Goal: Task Accomplishment & Management: Use online tool/utility

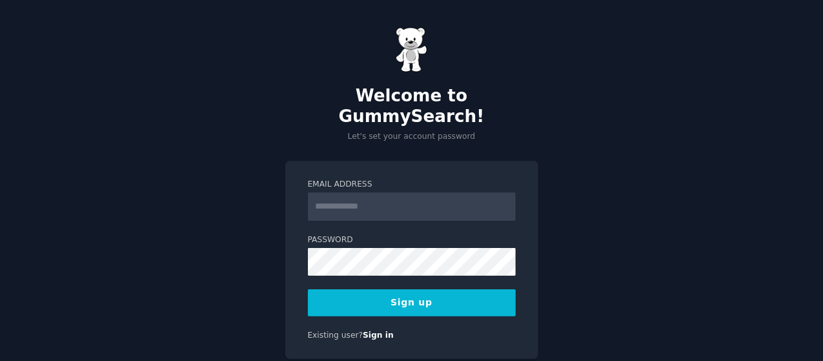
click at [375, 192] on input "Email Address" at bounding box center [412, 206] width 208 height 28
type input "**********"
click at [352, 256] on form "**********" at bounding box center [412, 247] width 208 height 137
click at [359, 289] on button "Sign up" at bounding box center [412, 302] width 208 height 27
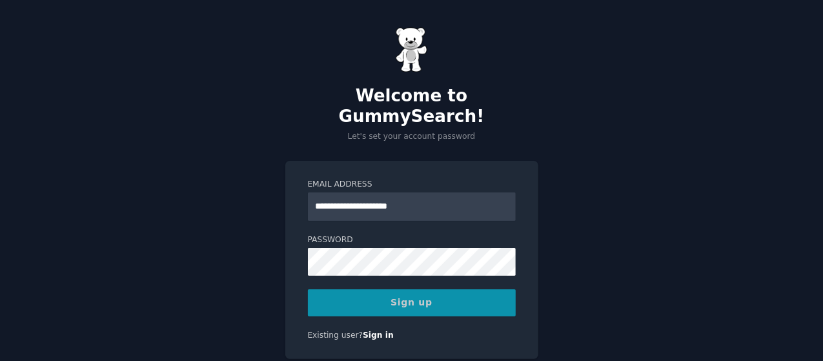
click at [361, 289] on div "Sign up" at bounding box center [412, 302] width 208 height 27
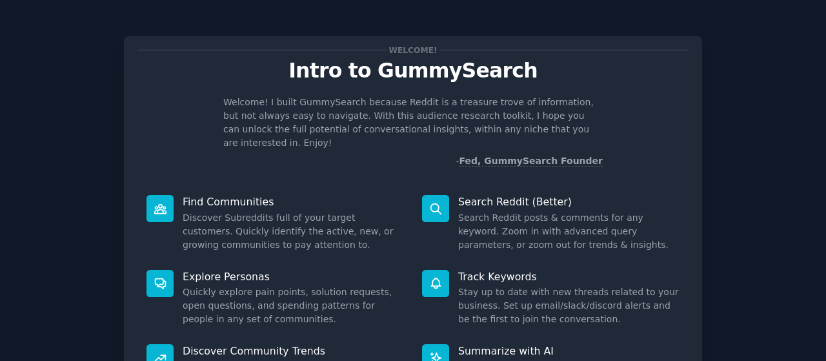
click at [783, 207] on div "Welcome! Intro to GummySearch Welcome! I built GummySearch because Reddit is a …" at bounding box center [413, 266] width 790 height 496
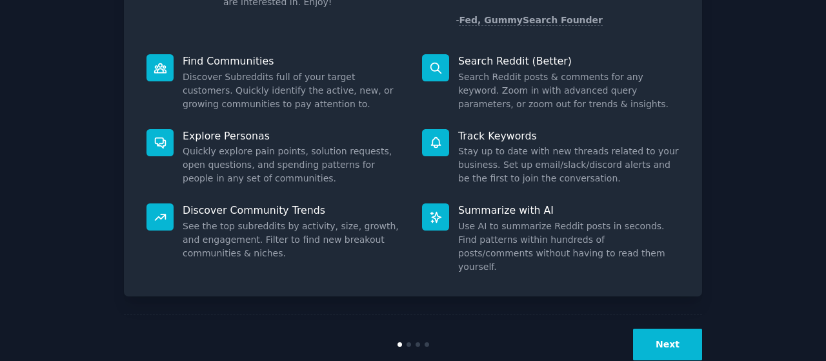
scroll to position [143, 0]
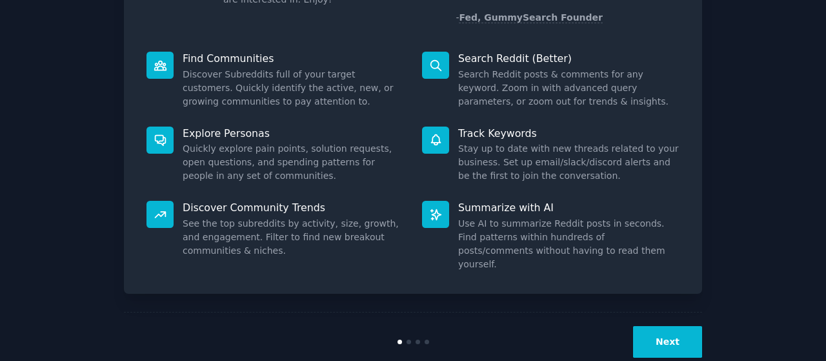
click at [659, 326] on button "Next" at bounding box center [667, 342] width 69 height 32
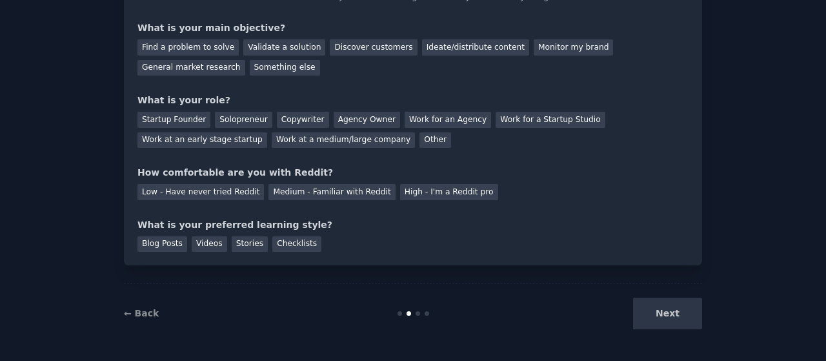
scroll to position [101, 0]
click at [659, 308] on div "Next" at bounding box center [605, 314] width 193 height 32
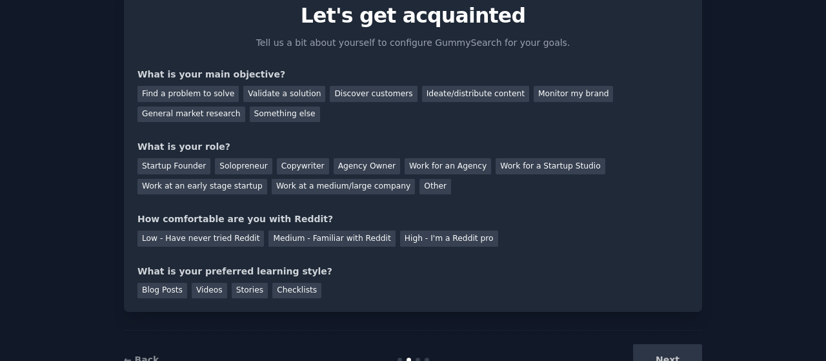
scroll to position [0, 0]
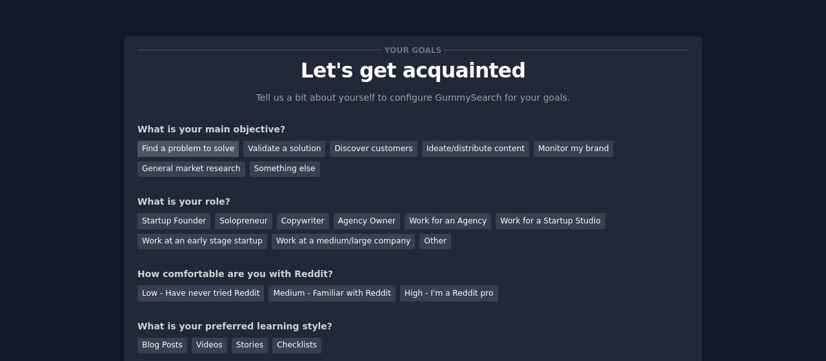
click at [208, 144] on div "Find a problem to solve" at bounding box center [187, 149] width 101 height 16
click at [250, 166] on div "Something else" at bounding box center [285, 169] width 70 height 16
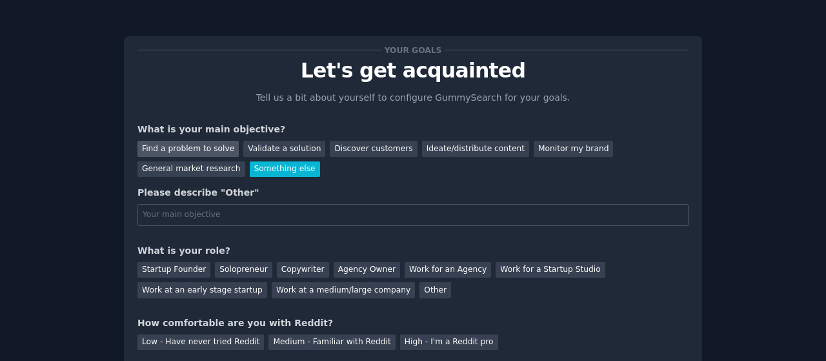
click at [196, 149] on div "Find a problem to solve" at bounding box center [187, 149] width 101 height 16
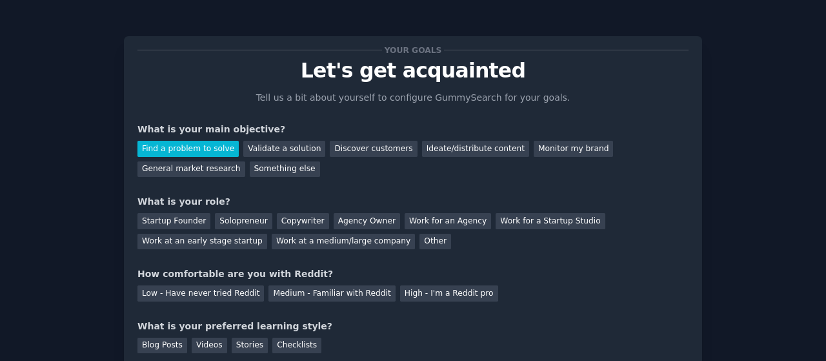
scroll to position [65, 0]
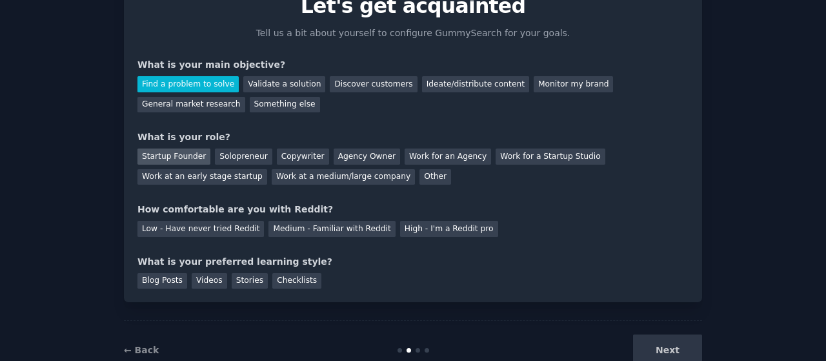
click at [157, 152] on div "Startup Founder" at bounding box center [173, 156] width 73 height 16
click at [237, 152] on div "Solopreneur" at bounding box center [243, 156] width 57 height 16
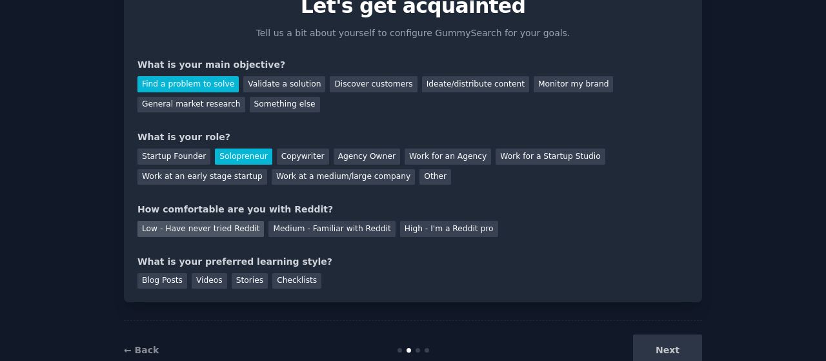
click at [208, 226] on div "Low - Have never tried Reddit" at bounding box center [200, 229] width 126 height 16
click at [203, 285] on div "Videos" at bounding box center [209, 281] width 35 height 16
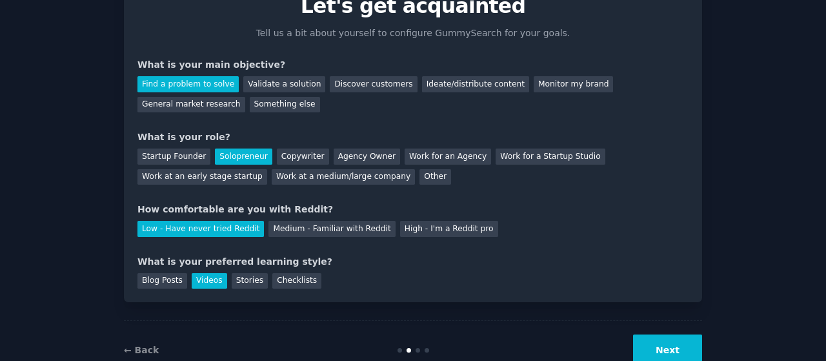
click at [665, 347] on button "Next" at bounding box center [667, 350] width 69 height 32
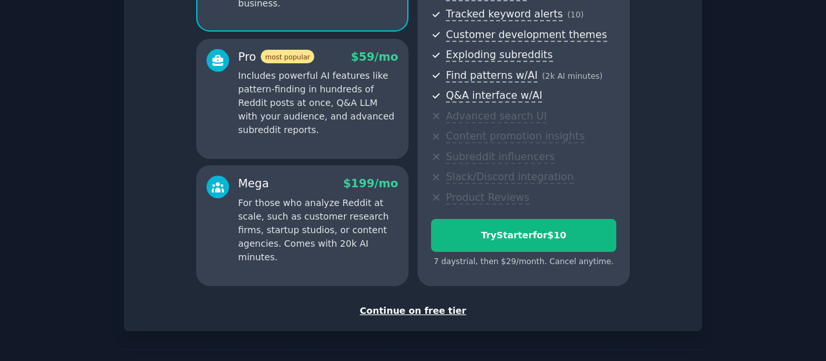
scroll to position [250, 0]
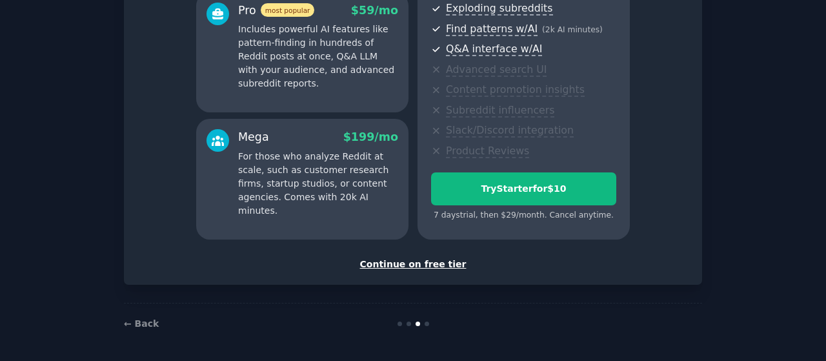
click at [421, 257] on div "Continue on free tier" at bounding box center [412, 264] width 551 height 14
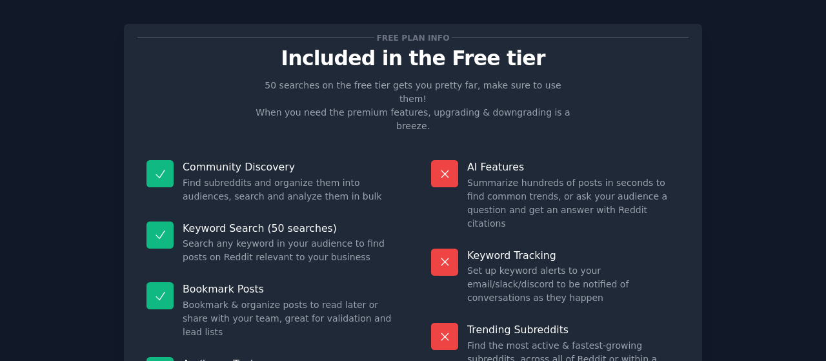
scroll to position [141, 0]
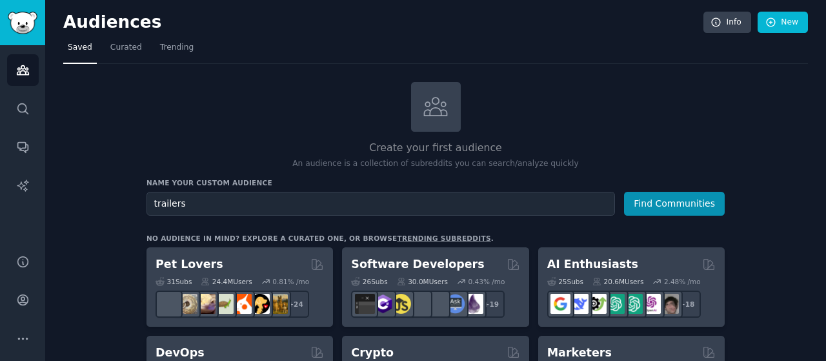
type input "trailers"
click at [624, 192] on button "Find Communities" at bounding box center [674, 204] width 101 height 24
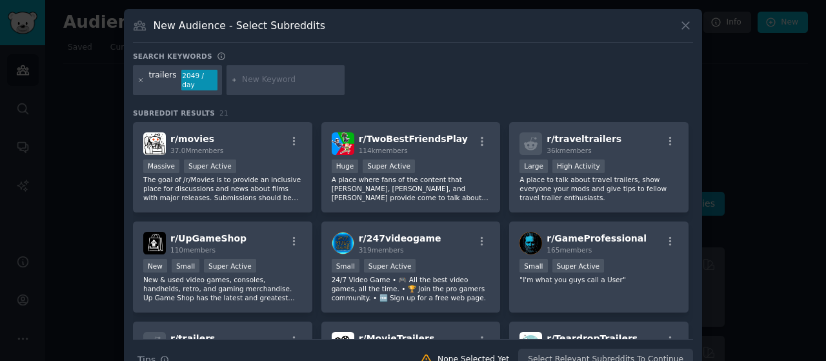
click at [139, 77] on icon at bounding box center [140, 80] width 7 height 7
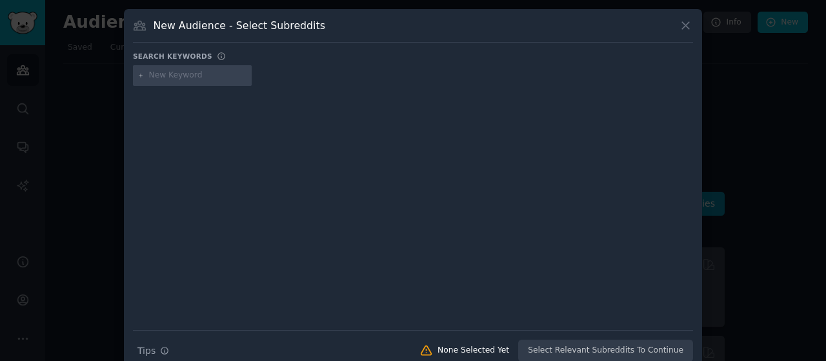
click at [161, 72] on input "text" at bounding box center [198, 76] width 98 height 12
type input "r"
type input "trail runner"
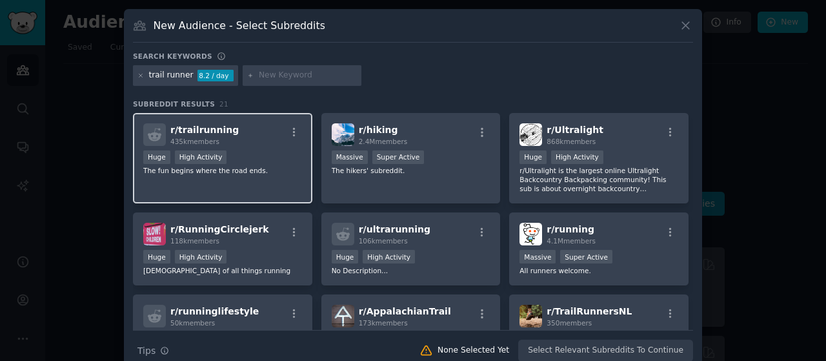
click at [248, 166] on p "The fun begins where the road ends." at bounding box center [222, 170] width 159 height 9
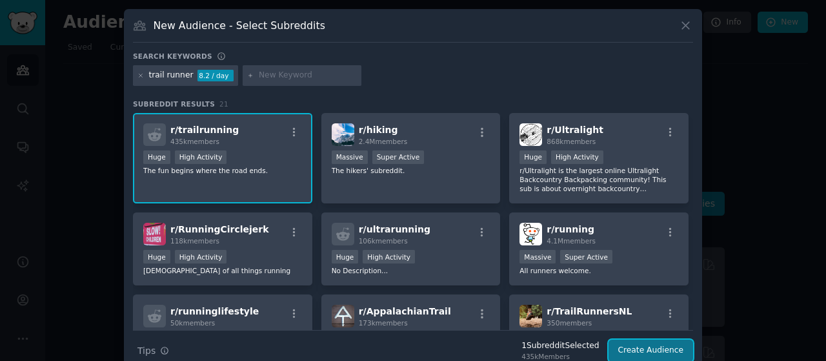
click at [668, 359] on button "Create Audience" at bounding box center [650, 350] width 85 height 22
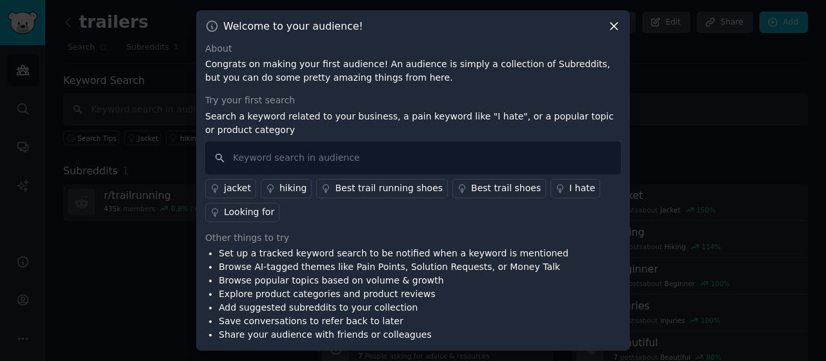
click at [617, 23] on icon at bounding box center [614, 26] width 14 height 14
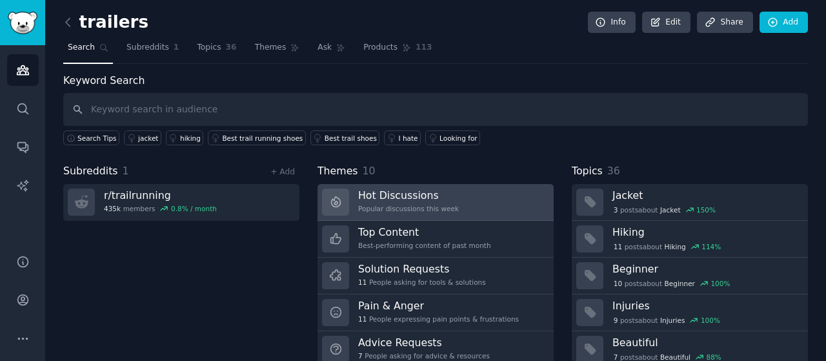
click at [461, 198] on link "Hot Discussions Popular discussions this week" at bounding box center [435, 202] width 236 height 37
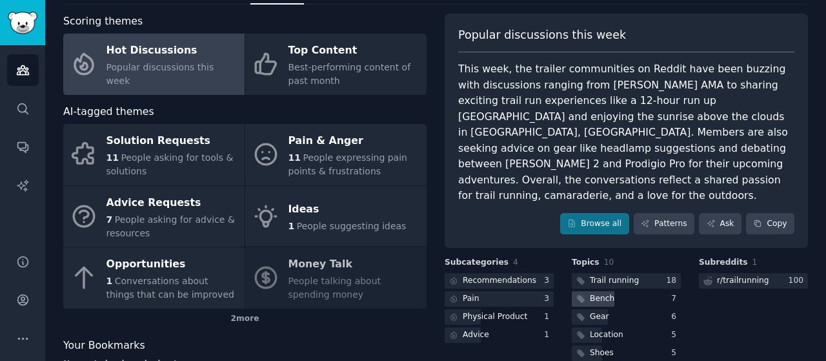
scroll to position [129, 0]
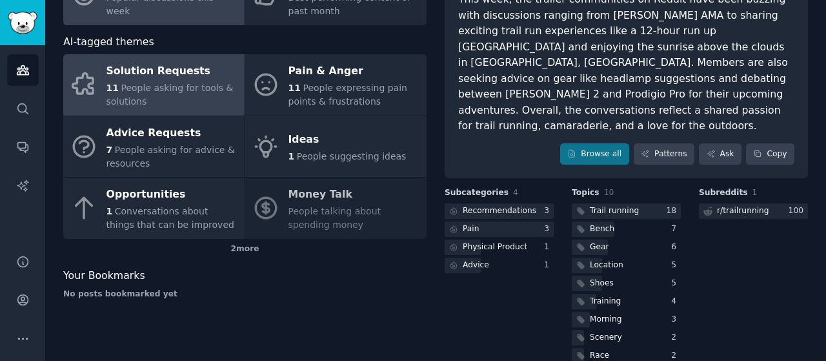
click at [208, 77] on div "Solution Requests" at bounding box center [172, 71] width 132 height 21
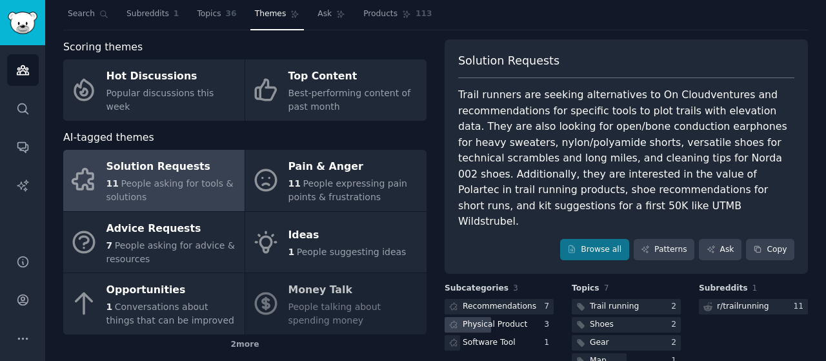
scroll to position [98, 0]
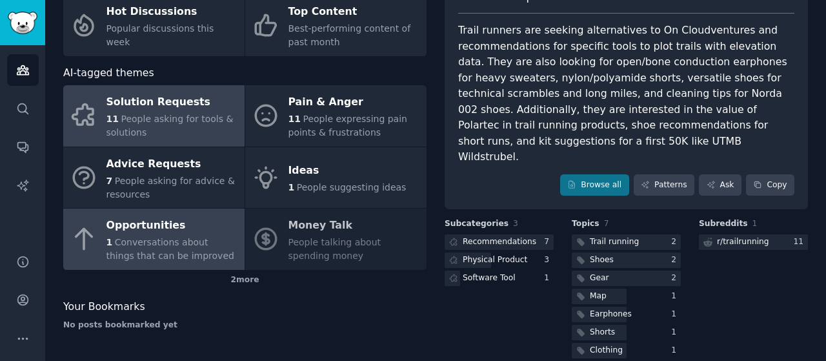
click at [197, 227] on div "Opportunities" at bounding box center [172, 225] width 132 height 21
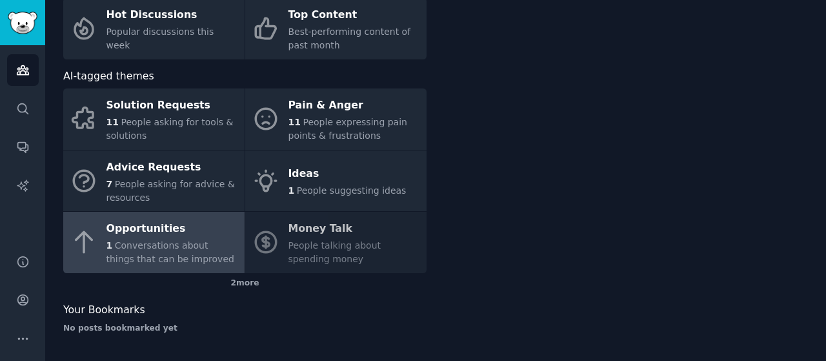
scroll to position [94, 0]
